Goal: Find specific page/section: Find specific page/section

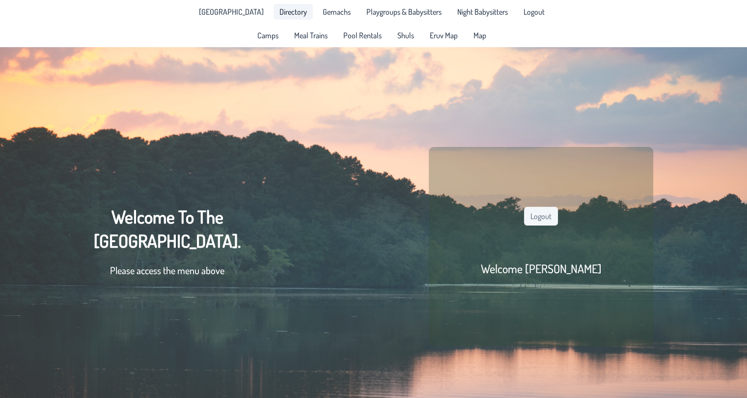
click at [279, 15] on span "Directory" at bounding box center [292, 12] width 27 height 8
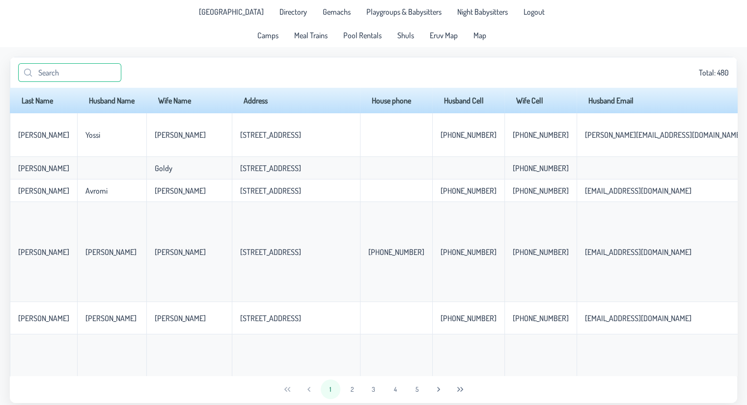
click at [76, 79] on input "text" at bounding box center [69, 72] width 103 height 19
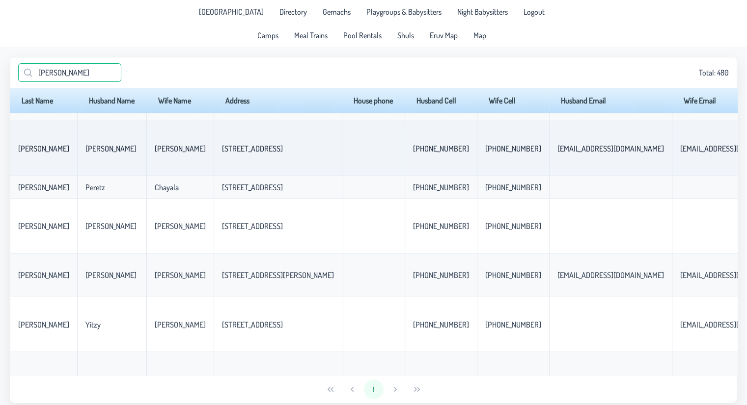
scroll to position [190, 0]
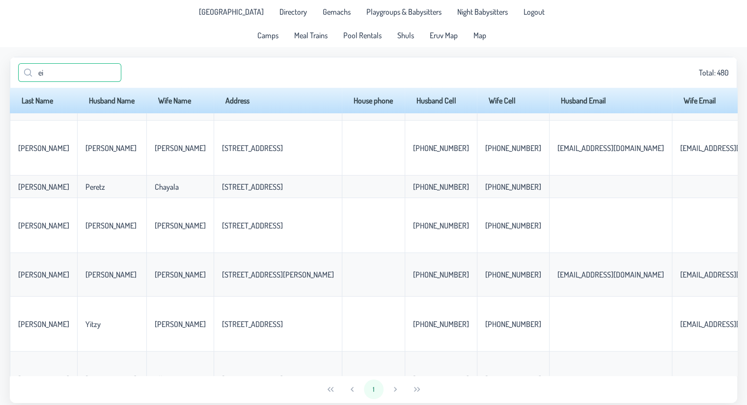
type input "e"
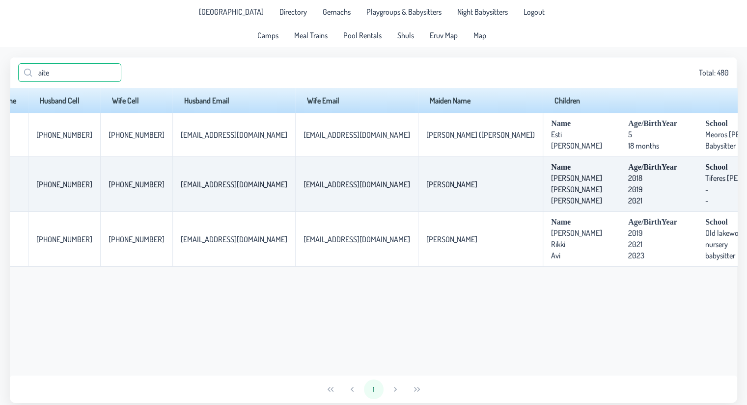
scroll to position [0, 0]
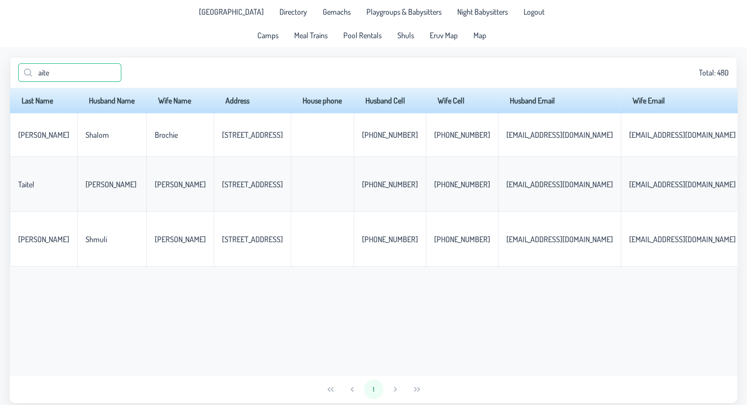
type input "aite"
click at [475, 42] on link "Map" at bounding box center [479, 35] width 25 height 16
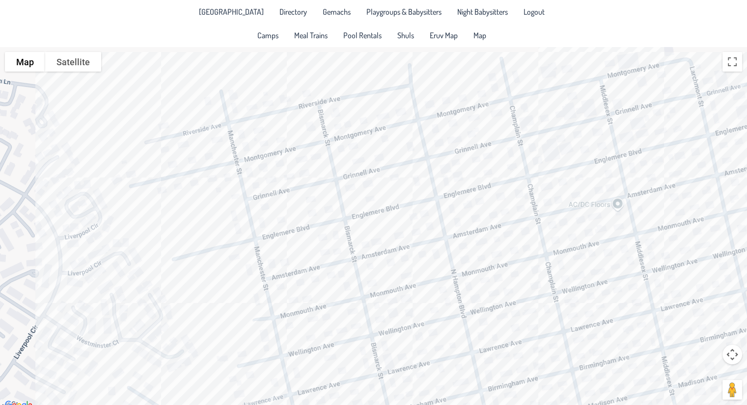
drag, startPoint x: 233, startPoint y: 110, endPoint x: 213, endPoint y: 216, distance: 107.9
click at [213, 216] on div at bounding box center [373, 229] width 747 height 365
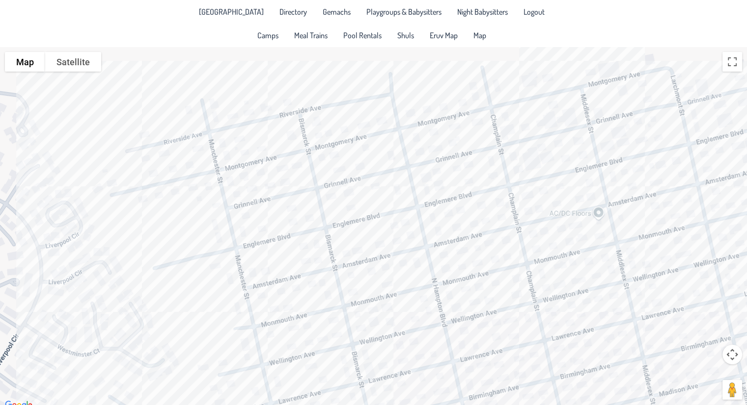
click at [295, 165] on div at bounding box center [373, 229] width 747 height 365
click at [233, 323] on div "[PERSON_NAME] & [PERSON_NAME] [STREET_ADDRESS][PERSON_NAME]" at bounding box center [373, 229] width 747 height 365
click at [306, 325] on div "[PERSON_NAME] & [PERSON_NAME] [STREET_ADDRESS]" at bounding box center [373, 229] width 747 height 365
click at [217, 324] on div "Zush & [PERSON_NAME] [STREET_ADDRESS]" at bounding box center [373, 229] width 747 height 365
click at [185, 336] on div "[PERSON_NAME] & [PERSON_NAME] [STREET_ADDRESS]" at bounding box center [373, 229] width 747 height 365
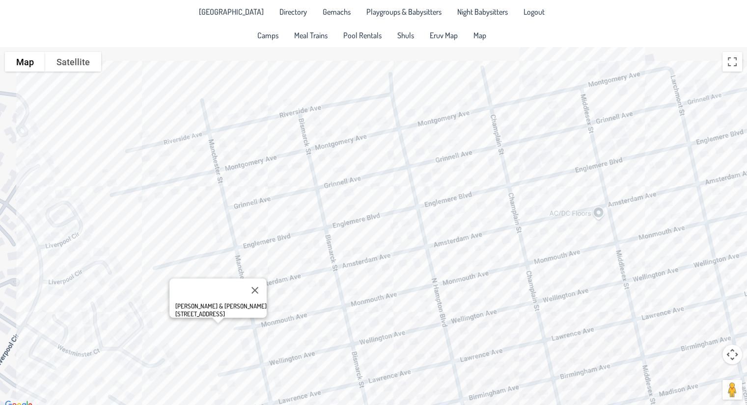
click at [271, 216] on div "[PERSON_NAME] & [PERSON_NAME] [STREET_ADDRESS]" at bounding box center [373, 229] width 747 height 365
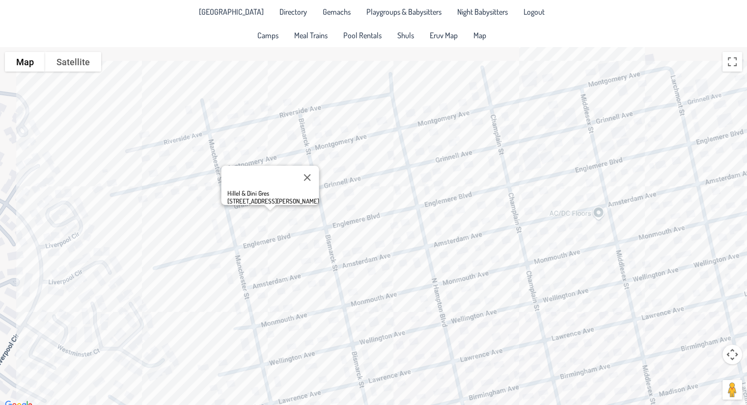
click at [300, 164] on div "Hillel & Dini Gres [STREET_ADDRESS][PERSON_NAME]" at bounding box center [373, 229] width 747 height 365
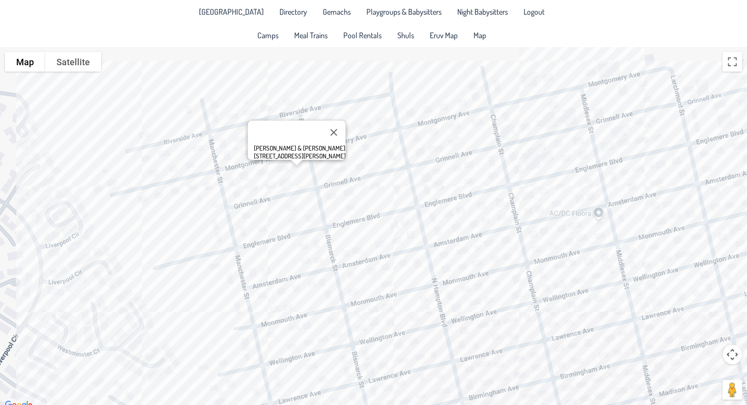
click at [253, 187] on div "[PERSON_NAME] & [PERSON_NAME] [STREET_ADDRESS][PERSON_NAME]" at bounding box center [373, 229] width 747 height 365
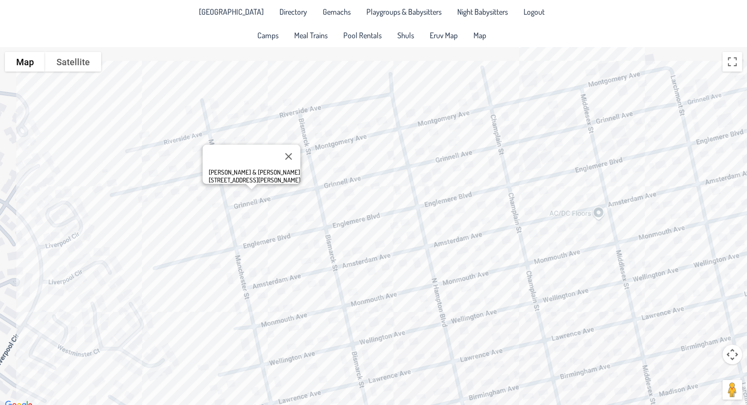
click at [338, 157] on div "[PERSON_NAME] & [PERSON_NAME] [STREET_ADDRESS][PERSON_NAME]" at bounding box center [373, 229] width 747 height 365
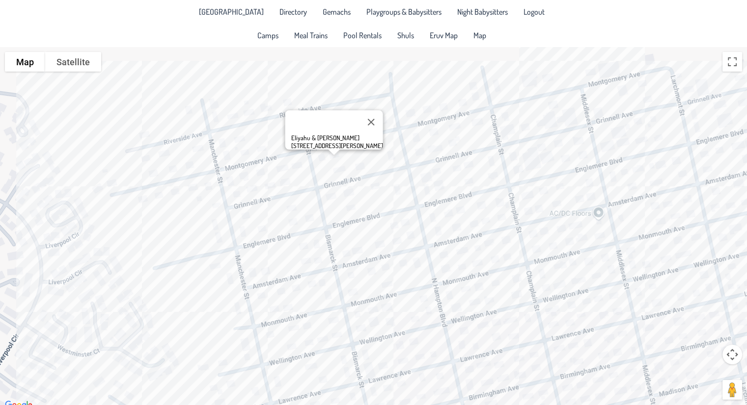
click at [419, 71] on div "Eliyahu & [PERSON_NAME] [STREET_ADDRESS][PERSON_NAME]" at bounding box center [373, 229] width 747 height 365
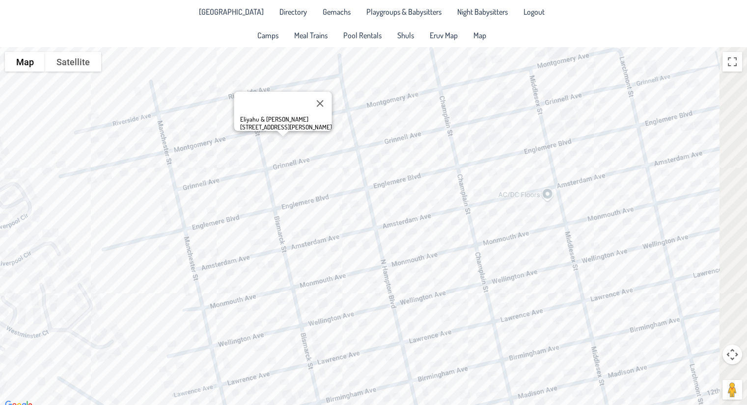
drag, startPoint x: 419, startPoint y: 71, endPoint x: 308, endPoint y: 56, distance: 111.5
click at [308, 56] on div "Eliyahu & [PERSON_NAME] [STREET_ADDRESS][PERSON_NAME]" at bounding box center [373, 229] width 747 height 365
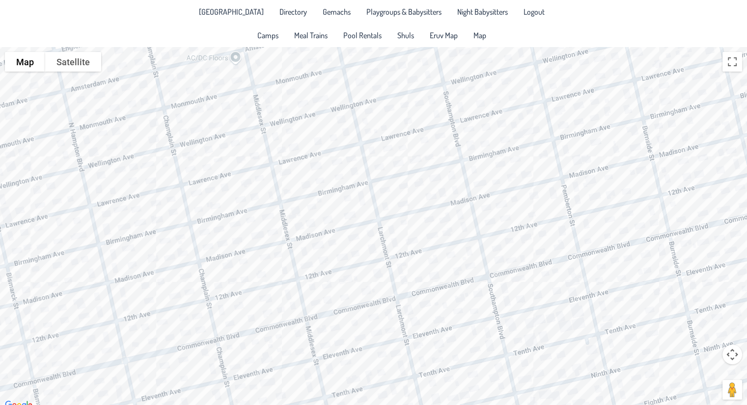
drag, startPoint x: 449, startPoint y: 188, endPoint x: 220, endPoint y: 48, distance: 268.8
click at [220, 48] on div "Eliyahu & [PERSON_NAME] [STREET_ADDRESS][PERSON_NAME]" at bounding box center [373, 229] width 747 height 365
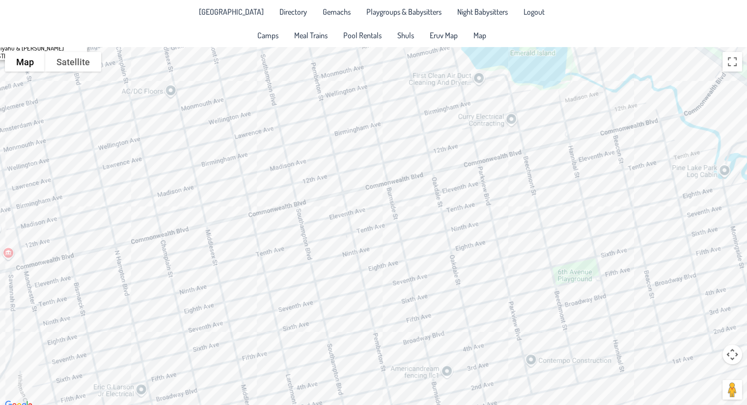
drag, startPoint x: 593, startPoint y: 194, endPoint x: 451, endPoint y: 202, distance: 142.6
click at [451, 202] on div "Eliyahu & [PERSON_NAME] [STREET_ADDRESS][PERSON_NAME]" at bounding box center [373, 229] width 747 height 365
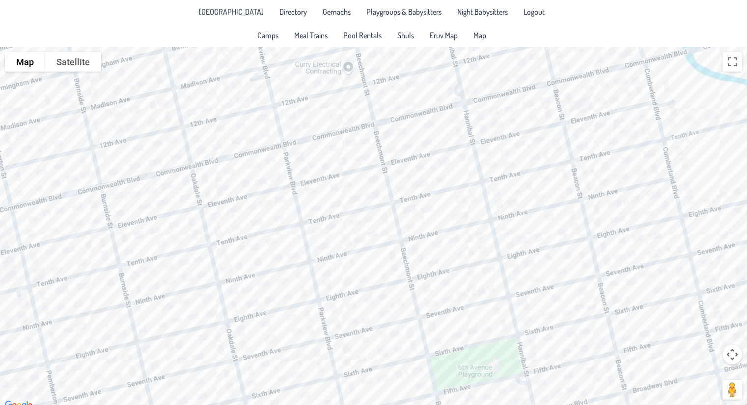
drag, startPoint x: 505, startPoint y: 207, endPoint x: 342, endPoint y: 243, distance: 166.5
click at [342, 243] on div "Eliyahu & [PERSON_NAME] [STREET_ADDRESS][PERSON_NAME]" at bounding box center [373, 229] width 747 height 365
click at [436, 211] on div "Eliyahu & [PERSON_NAME] [STREET_ADDRESS][PERSON_NAME]" at bounding box center [373, 229] width 747 height 365
click at [422, 211] on div "Shmuly & [PERSON_NAME] [STREET_ADDRESS]" at bounding box center [373, 229] width 747 height 365
click at [469, 170] on div "[PERSON_NAME] & [PERSON_NAME] [STREET_ADDRESS]" at bounding box center [373, 229] width 747 height 365
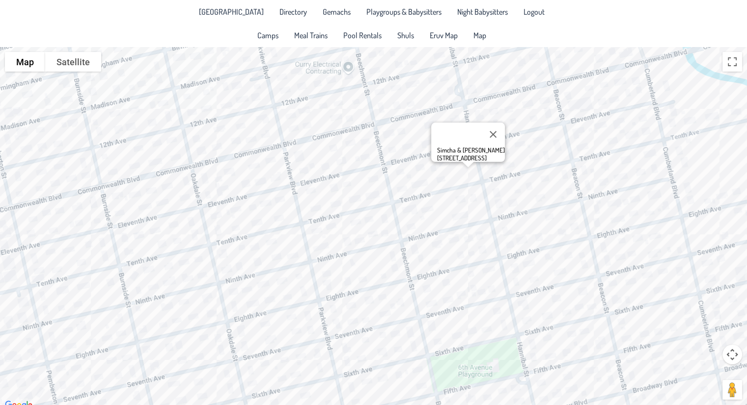
click at [459, 162] on div "Simcha & [PERSON_NAME] [STREET_ADDRESS]" at bounding box center [373, 229] width 747 height 365
click at [499, 199] on div "[PERSON_NAME] & [PERSON_NAME] [STREET_ADDRESS]" at bounding box center [373, 229] width 747 height 365
click at [479, 233] on div "Eliyahu & [PERSON_NAME] [STREET_ADDRESS]" at bounding box center [373, 229] width 747 height 365
click at [528, 224] on div "Avi & [PERSON_NAME] [STREET_ADDRESS]" at bounding box center [373, 229] width 747 height 365
click at [402, 256] on div "[PERSON_NAME] & [PERSON_NAME] [STREET_ADDRESS]" at bounding box center [373, 229] width 747 height 365
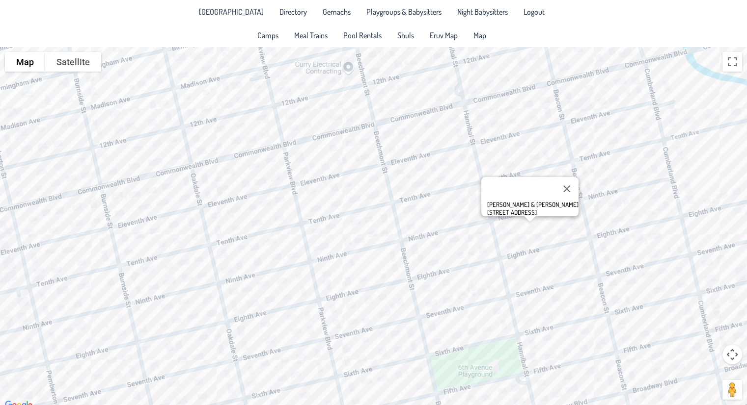
click at [394, 258] on div "[PERSON_NAME] & [PERSON_NAME] [STREET_ADDRESS]" at bounding box center [373, 229] width 747 height 365
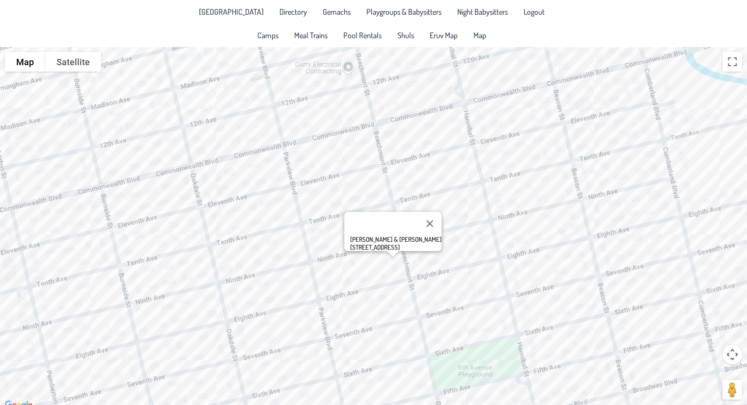
click at [584, 155] on div "[PERSON_NAME] & [PERSON_NAME] [STREET_ADDRESS]" at bounding box center [373, 229] width 747 height 365
click at [581, 150] on div "[PERSON_NAME] & [PERSON_NAME] [STREET_ADDRESS]" at bounding box center [373, 229] width 747 height 365
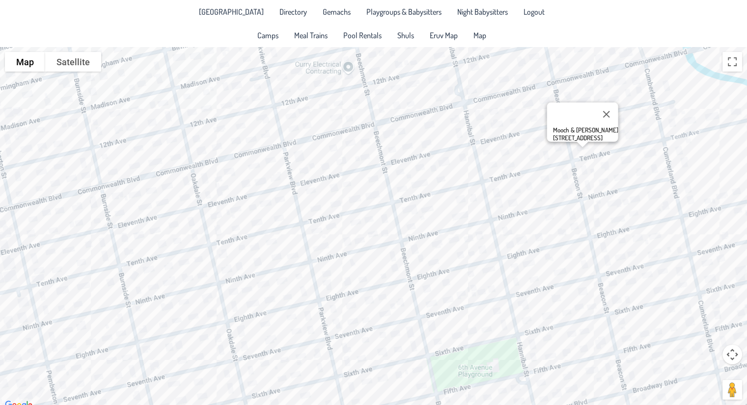
click at [683, 151] on div "Mooch & [PERSON_NAME] [STREET_ADDRESS]" at bounding box center [373, 229] width 747 height 365
click at [597, 178] on div "Meir & [PERSON_NAME] [STREET_ADDRESS]" at bounding box center [373, 229] width 747 height 365
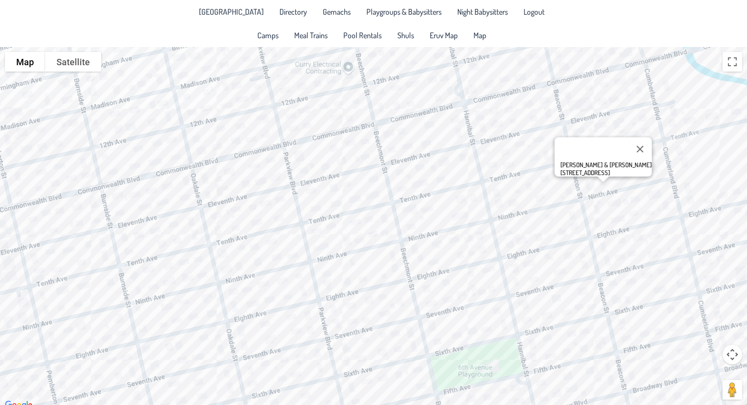
click at [567, 110] on div "[PERSON_NAME] & [PERSON_NAME] [STREET_ADDRESS]" at bounding box center [373, 229] width 747 height 365
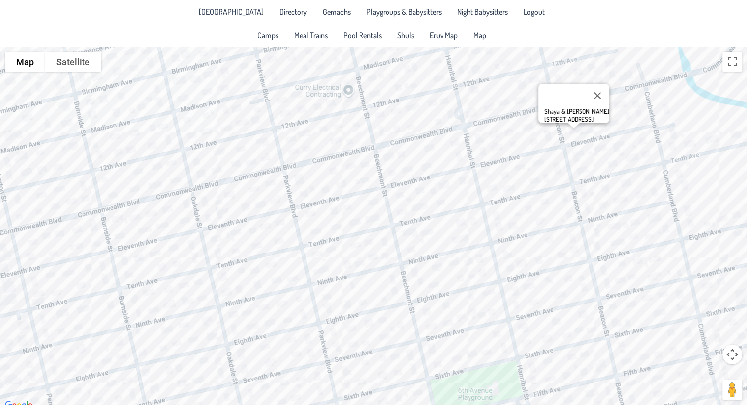
click at [603, 119] on div "Shaya & [PERSON_NAME] [STREET_ADDRESS]" at bounding box center [576, 116] width 65 height 16
click at [604, 126] on div "Shaya & [PERSON_NAME] [STREET_ADDRESS]" at bounding box center [373, 229] width 747 height 365
